Goal: Task Accomplishment & Management: Use online tool/utility

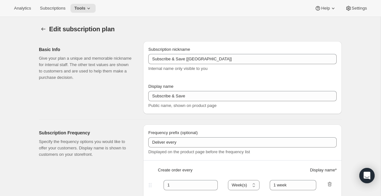
select select "WEEK"
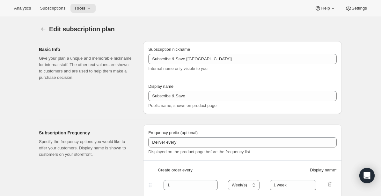
select select "WEEK"
click at [92, 7] on icon at bounding box center [88, 8] width 6 height 6
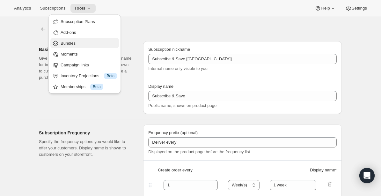
click at [76, 42] on span "Bundles" at bounding box center [89, 43] width 56 height 6
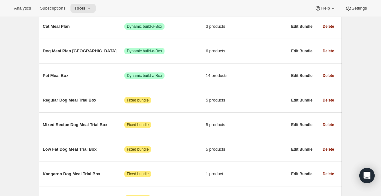
scroll to position [160, 0]
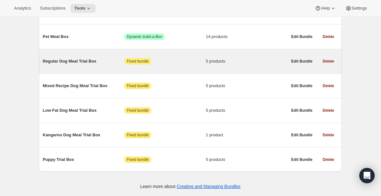
click at [82, 58] on span "Regular Dog Meal Trial Box" at bounding box center [84, 61] width 82 height 6
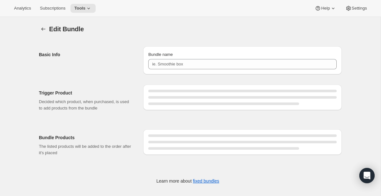
type input "Regular Dog Meal Trial Box"
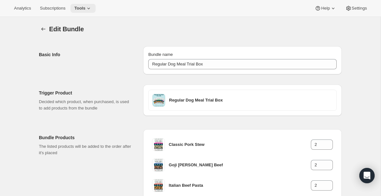
click at [95, 7] on button "Tools" at bounding box center [82, 8] width 25 height 9
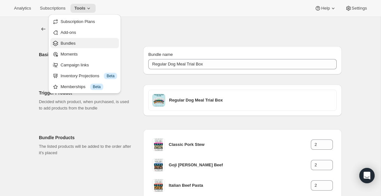
click at [74, 46] on span "Bundles" at bounding box center [89, 43] width 56 height 6
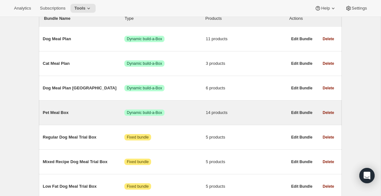
scroll to position [84, 0]
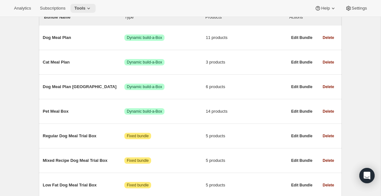
click at [90, 8] on icon at bounding box center [88, 9] width 3 height 2
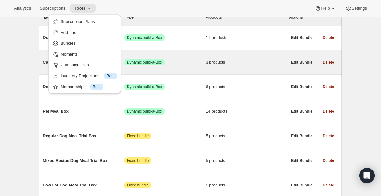
click at [203, 50] on div "Cat Meal Plan Success Dynamic build-a-Box 3 products Edit Bundle Delete" at bounding box center [190, 62] width 303 height 24
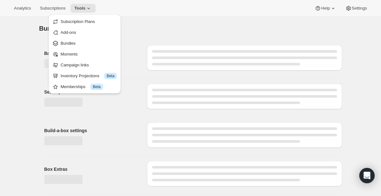
type input "Cat Meal Plan"
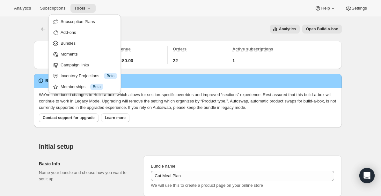
click at [208, 30] on div "Analytics Open Build-a-box" at bounding box center [231, 29] width 222 height 9
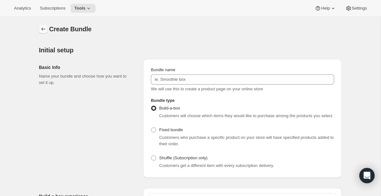
click at [45, 29] on icon "Bundles" at bounding box center [43, 29] width 6 height 6
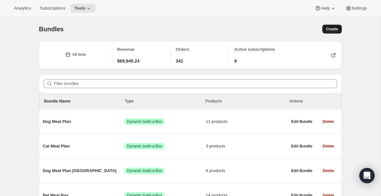
click at [334, 32] on button "Create" at bounding box center [331, 29] width 19 height 9
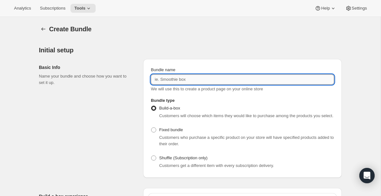
click at [233, 81] on input "Bundle name" at bounding box center [242, 79] width 183 height 10
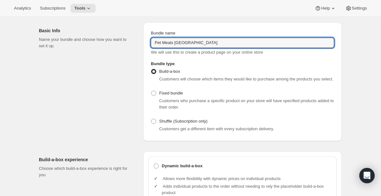
scroll to position [38, 0]
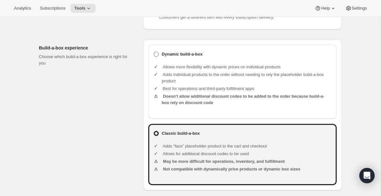
type input "Pet Meals [GEOGRAPHIC_DATA]"
click at [177, 57] on b "Dynamic build-a-box" at bounding box center [182, 54] width 41 height 6
click at [154, 52] on input "Dynamic build-a-box" at bounding box center [154, 52] width 0 height 0
radio input "true"
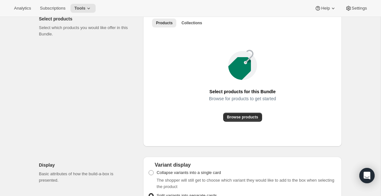
scroll to position [355, 0]
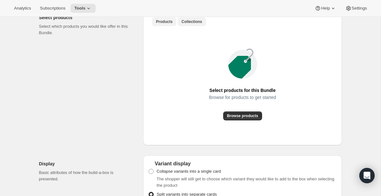
click at [199, 26] on button "Collections" at bounding box center [192, 21] width 28 height 9
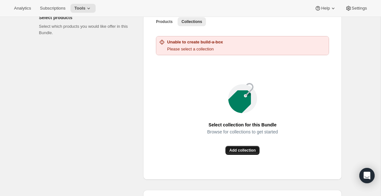
click at [242, 153] on span "Add collection" at bounding box center [242, 150] width 26 height 5
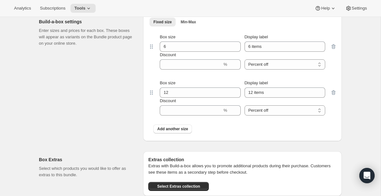
scroll to position [498, 0]
click at [198, 26] on button "Min-Max" at bounding box center [188, 21] width 23 height 9
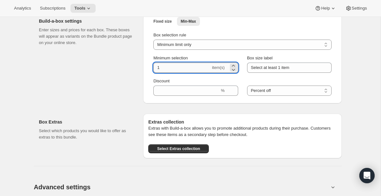
click at [175, 73] on input "1" at bounding box center [181, 68] width 57 height 10
type input "14"
click at [109, 97] on div "Build-a-box settings Enter sizes and prices for each box. These boxes will appe…" at bounding box center [88, 58] width 99 height 91
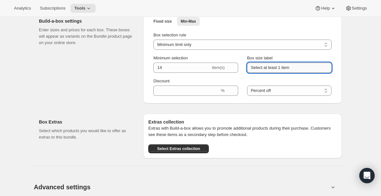
click at [281, 72] on input "Select at least 1 item" at bounding box center [289, 68] width 85 height 10
type input "Select at least 14lbs"
click at [341, 83] on div "Fixed size Min-Max More views Fixed size Min-Max More views Box selection rule …" at bounding box center [242, 58] width 199 height 91
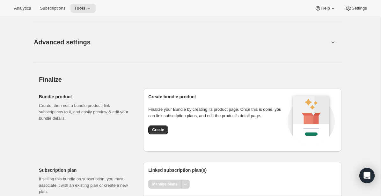
scroll to position [681, 0]
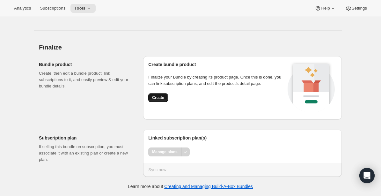
click at [158, 98] on span "Create" at bounding box center [158, 97] width 12 height 5
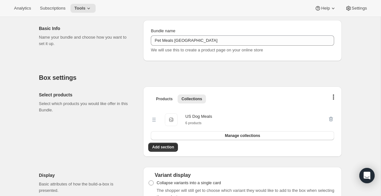
scroll to position [72, 0]
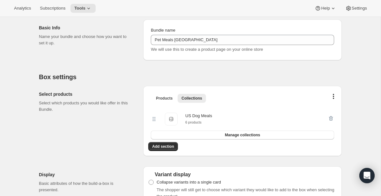
click at [164, 103] on div "Products Collections More views Products Collections More views" at bounding box center [242, 98] width 189 height 14
click at [167, 96] on span "Products" at bounding box center [164, 98] width 17 height 5
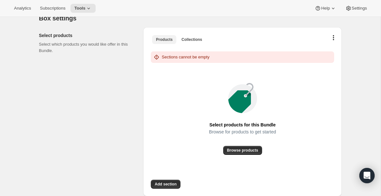
scroll to position [139, 0]
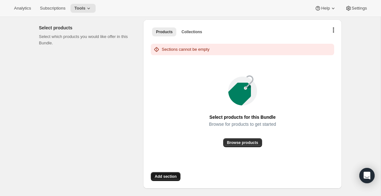
click at [171, 175] on span "Add section" at bounding box center [166, 176] width 22 height 5
click at [193, 31] on span "Collections" at bounding box center [192, 31] width 21 height 5
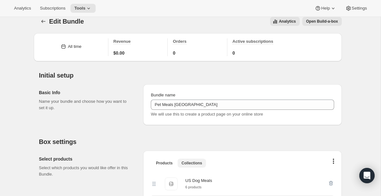
scroll to position [20, 0]
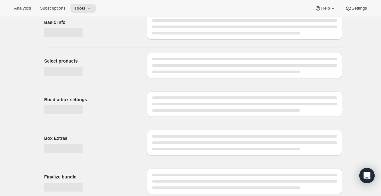
type input "Cat Meal Plan"
type input "28"
type input "Select at least 28 meals"
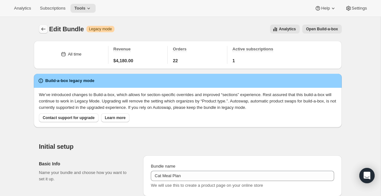
click at [43, 30] on icon "Bundles" at bounding box center [43, 29] width 6 height 6
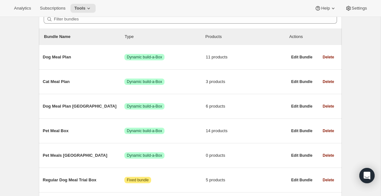
scroll to position [74, 0]
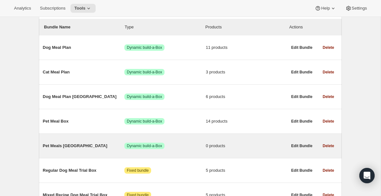
click at [56, 146] on span "Pet Meals [GEOGRAPHIC_DATA]" at bounding box center [84, 146] width 82 height 6
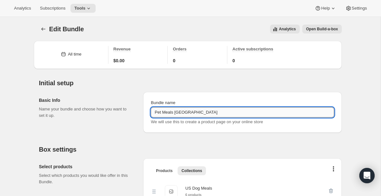
click at [171, 111] on input "Pet Meals [GEOGRAPHIC_DATA]" at bounding box center [242, 112] width 183 height 10
type input "Pet Meal [GEOGRAPHIC_DATA]"
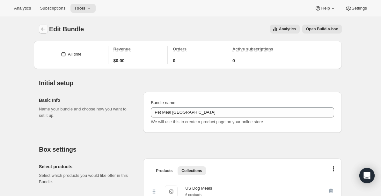
click at [40, 29] on icon "Bundles" at bounding box center [43, 29] width 6 height 6
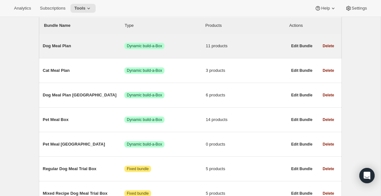
scroll to position [77, 0]
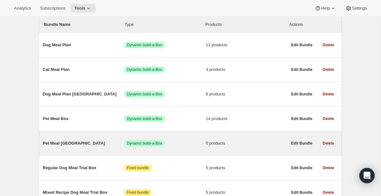
click at [62, 145] on span "Pet Meal [GEOGRAPHIC_DATA]" at bounding box center [84, 143] width 82 height 6
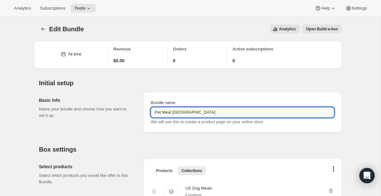
click at [173, 114] on input "Pet Meal [GEOGRAPHIC_DATA]" at bounding box center [242, 112] width 183 height 10
type input "Pet Meal Box [GEOGRAPHIC_DATA]"
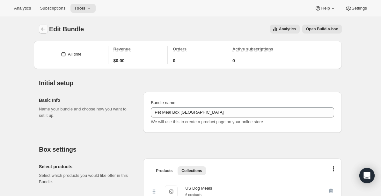
click at [44, 29] on icon "Bundles" at bounding box center [43, 29] width 6 height 6
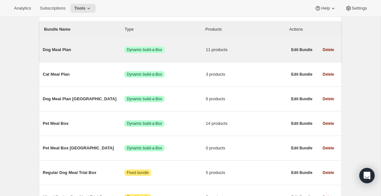
scroll to position [73, 0]
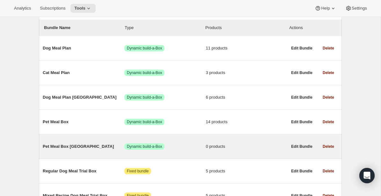
click at [70, 148] on span "Pet Meal Box [GEOGRAPHIC_DATA]" at bounding box center [84, 146] width 82 height 6
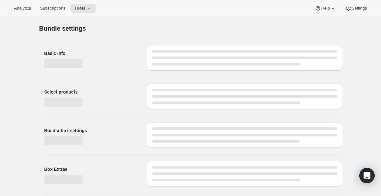
type input "Pet Meal Box [GEOGRAPHIC_DATA]"
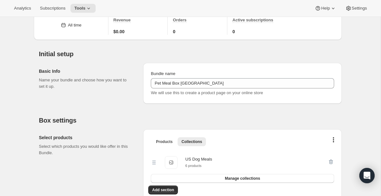
scroll to position [60, 0]
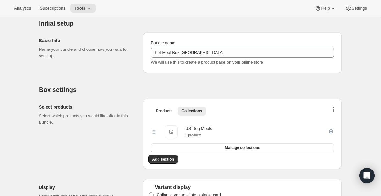
click at [332, 110] on button "button" at bounding box center [333, 110] width 6 height 6
click at [329, 134] on div "Bulk Autoswap for existing subscribers" at bounding box center [331, 123] width 84 height 21
click at [334, 132] on icon "button" at bounding box center [331, 131] width 6 height 6
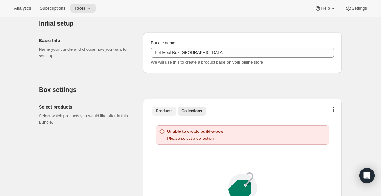
click at [170, 113] on span "Products" at bounding box center [164, 110] width 17 height 5
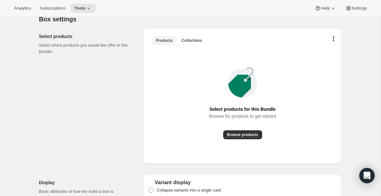
scroll to position [131, 0]
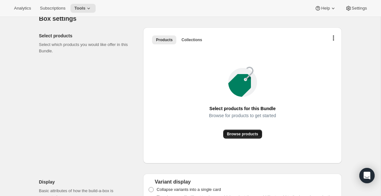
click at [246, 134] on span "Browse products" at bounding box center [242, 133] width 31 height 5
click at [195, 41] on span "Collections" at bounding box center [192, 39] width 21 height 5
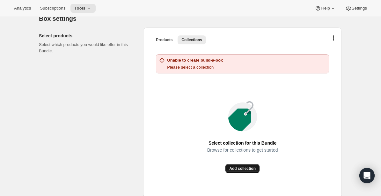
click at [243, 169] on span "Add collection" at bounding box center [242, 168] width 26 height 5
click at [169, 39] on span "Products" at bounding box center [164, 39] width 17 height 5
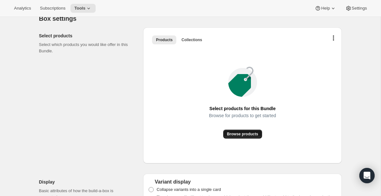
click at [244, 135] on span "Browse products" at bounding box center [242, 133] width 31 height 5
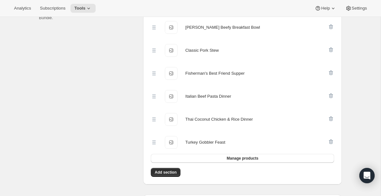
scroll to position [220, 0]
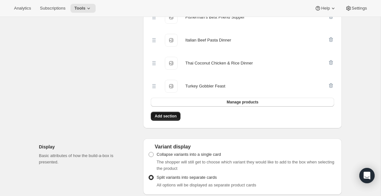
click at [172, 116] on span "Add section" at bounding box center [166, 116] width 22 height 5
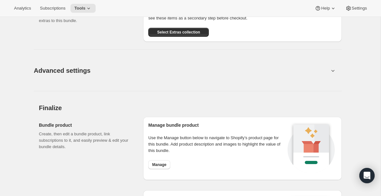
scroll to position [529, 0]
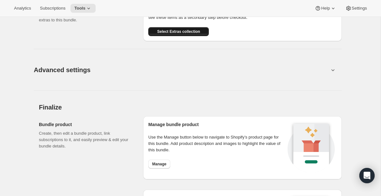
click at [193, 35] on button "Select Extras collection" at bounding box center [178, 31] width 61 height 9
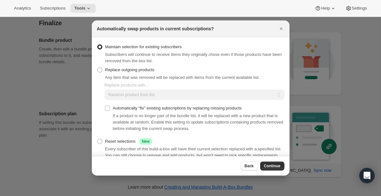
scroll to position [15, 0]
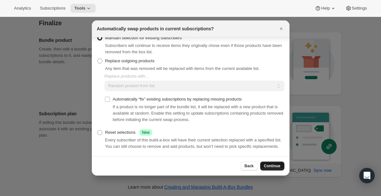
click at [273, 165] on span "Continue" at bounding box center [272, 165] width 17 height 5
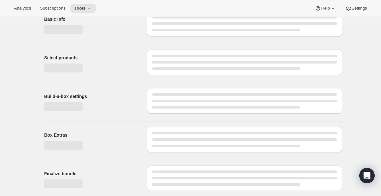
scroll to position [629, 0]
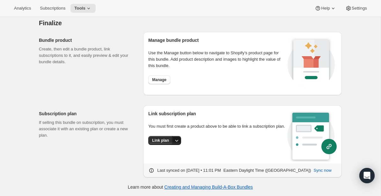
click at [177, 144] on icon "More actions" at bounding box center [177, 140] width 6 height 6
click at [160, 159] on span "Link plan" at bounding box center [155, 159] width 17 height 5
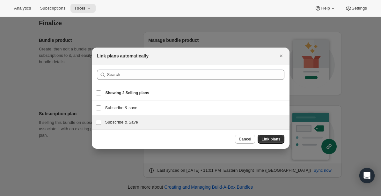
click at [164, 121] on h3 "Subscribe & Save" at bounding box center [195, 122] width 181 height 6
checkbox input "true"
click at [276, 138] on span "Link plans" at bounding box center [271, 139] width 19 height 5
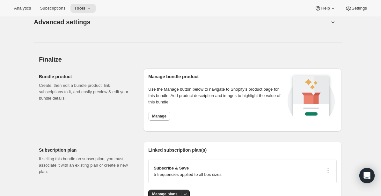
scroll to position [635, 0]
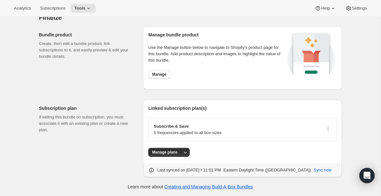
click at [167, 69] on div "Manage bundle product Use the Manage button below to navigate to Shopify’s prod…" at bounding box center [216, 58] width 137 height 53
click at [161, 75] on span "Manage" at bounding box center [159, 74] width 14 height 5
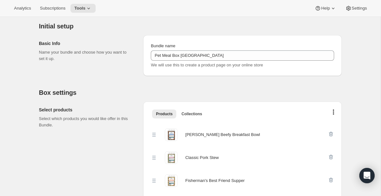
scroll to position [0, 0]
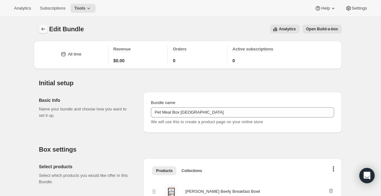
click at [43, 29] on icon "Bundles" at bounding box center [43, 29] width 6 height 6
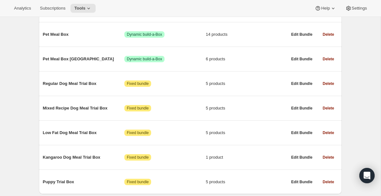
scroll to position [185, 0]
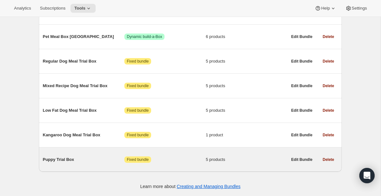
click at [67, 159] on span "Puppy Trial Box" at bounding box center [84, 159] width 82 height 6
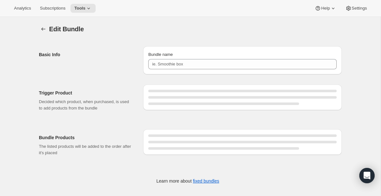
type input "Puppy Trial Box"
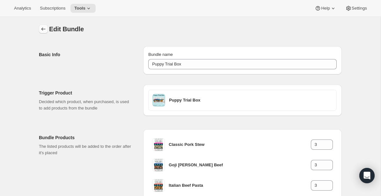
click at [42, 27] on icon "Bundles" at bounding box center [43, 29] width 6 height 6
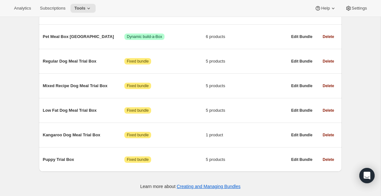
scroll to position [166, 0]
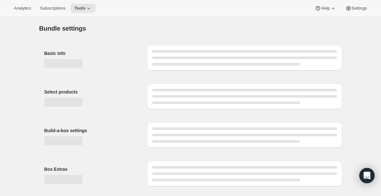
type input "Pet Meal Box [GEOGRAPHIC_DATA]"
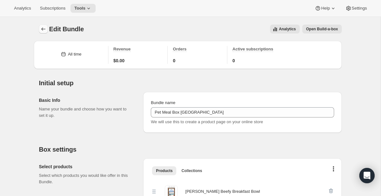
click at [39, 29] on button "Bundles" at bounding box center [43, 29] width 9 height 9
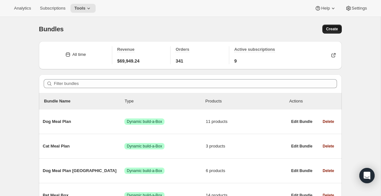
click at [334, 29] on span "Create" at bounding box center [332, 28] width 12 height 5
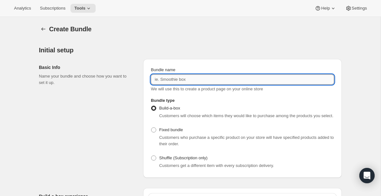
click at [197, 78] on input "Bundle name" at bounding box center [242, 79] width 183 height 10
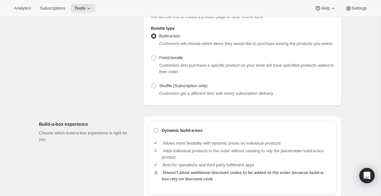
scroll to position [72, 0]
type input "USA Trial Box 1"
click at [151, 60] on span at bounding box center [154, 58] width 6 height 6
click at [151, 55] on input "Fixed bundle" at bounding box center [151, 55] width 0 height 0
radio input "true"
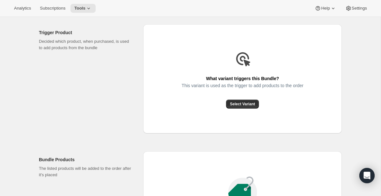
scroll to position [164, 0]
click at [247, 108] on button "Select Variant" at bounding box center [242, 103] width 33 height 9
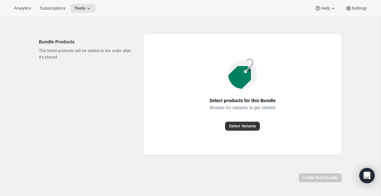
scroll to position [220, 0]
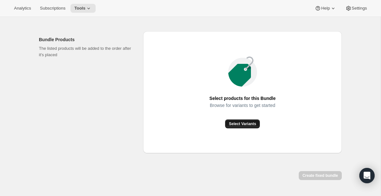
click at [238, 126] on span "Select Variants" at bounding box center [242, 123] width 27 height 5
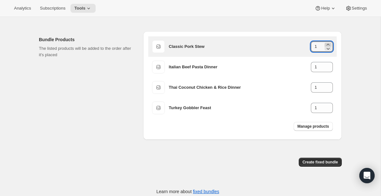
click at [330, 48] on icon at bounding box center [328, 44] width 6 height 6
type input "3"
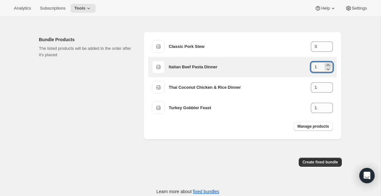
click at [329, 68] on icon at bounding box center [328, 65] width 6 height 6
type input "3"
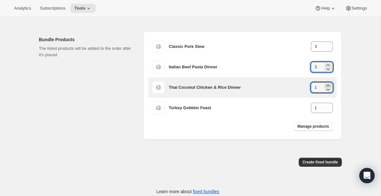
click at [329, 89] on icon at bounding box center [328, 85] width 6 height 6
type input "2"
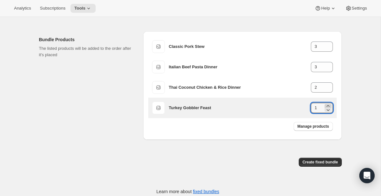
click at [329, 109] on icon at bounding box center [328, 106] width 6 height 6
type input "2"
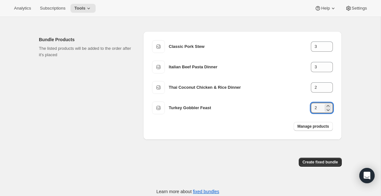
click at [282, 135] on div "Manage products" at bounding box center [242, 126] width 189 height 17
click at [309, 165] on span "Create fixed bundle" at bounding box center [320, 161] width 35 height 5
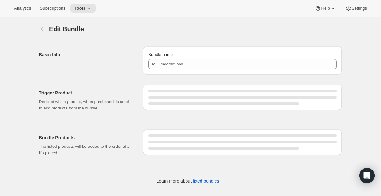
type input "USA Trial Box 1"
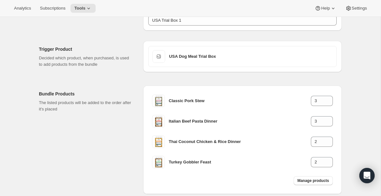
scroll to position [47, 0]
